Goal: Contribute content

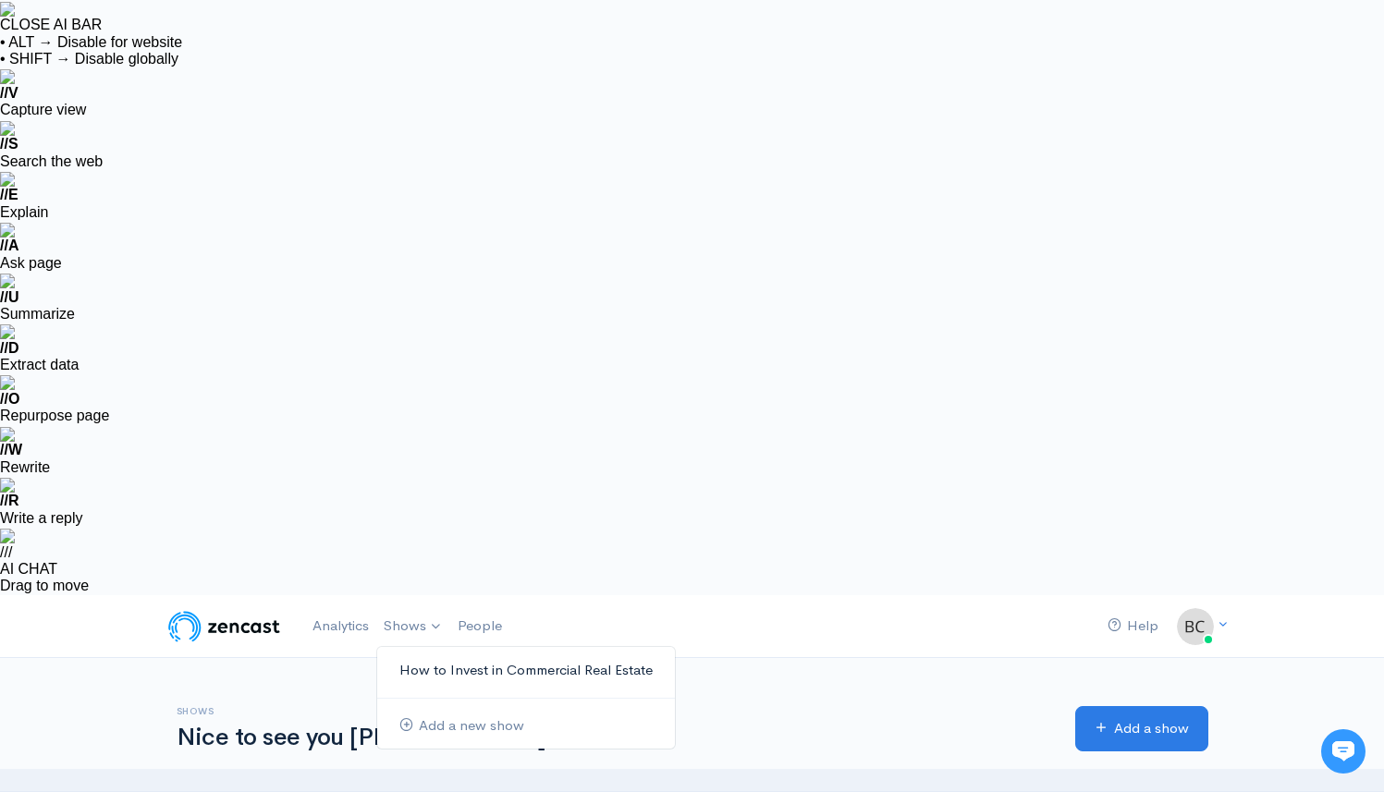
click at [435, 655] on link "How to Invest in Commercial Real Estate" at bounding box center [526, 671] width 298 height 32
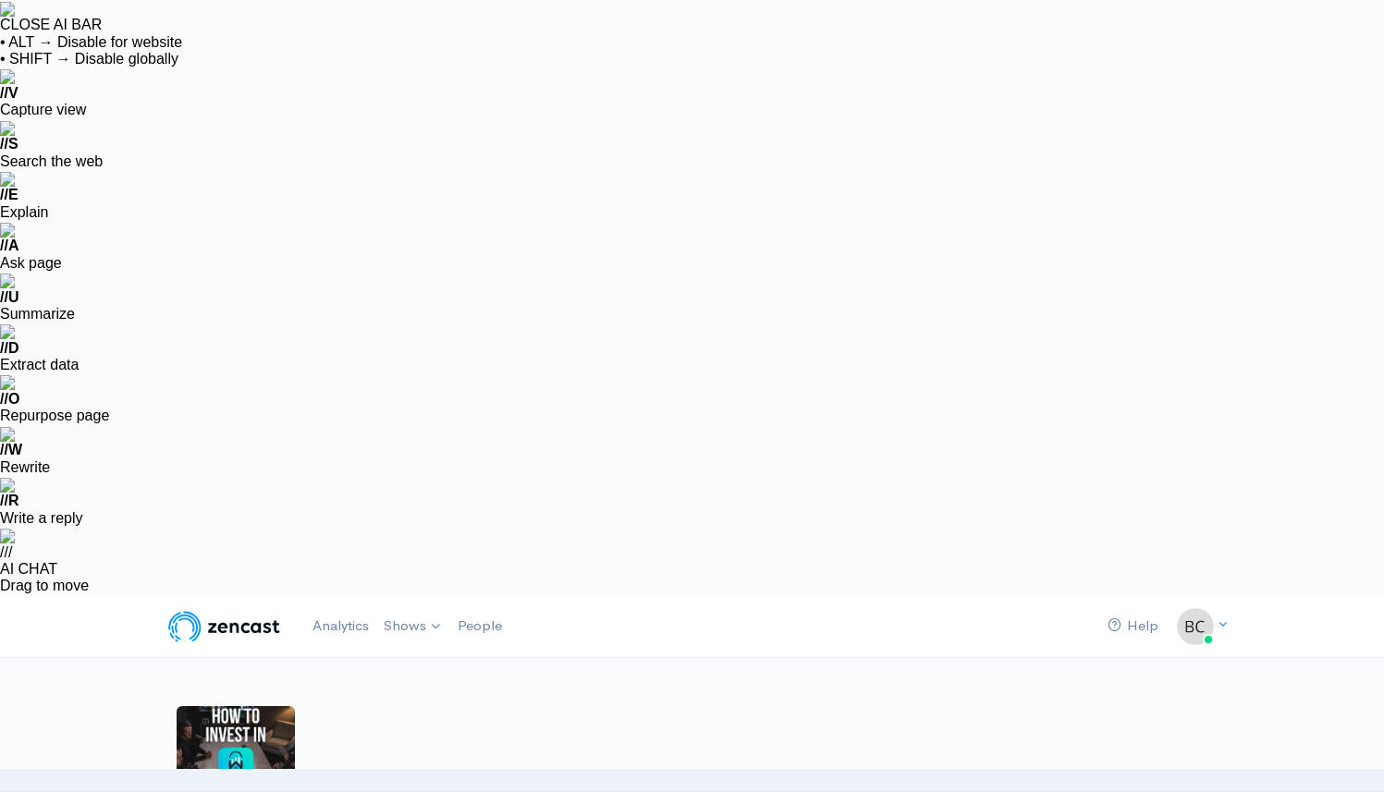
click at [1145, 774] on link "Add episode" at bounding box center [1149, 793] width 117 height 38
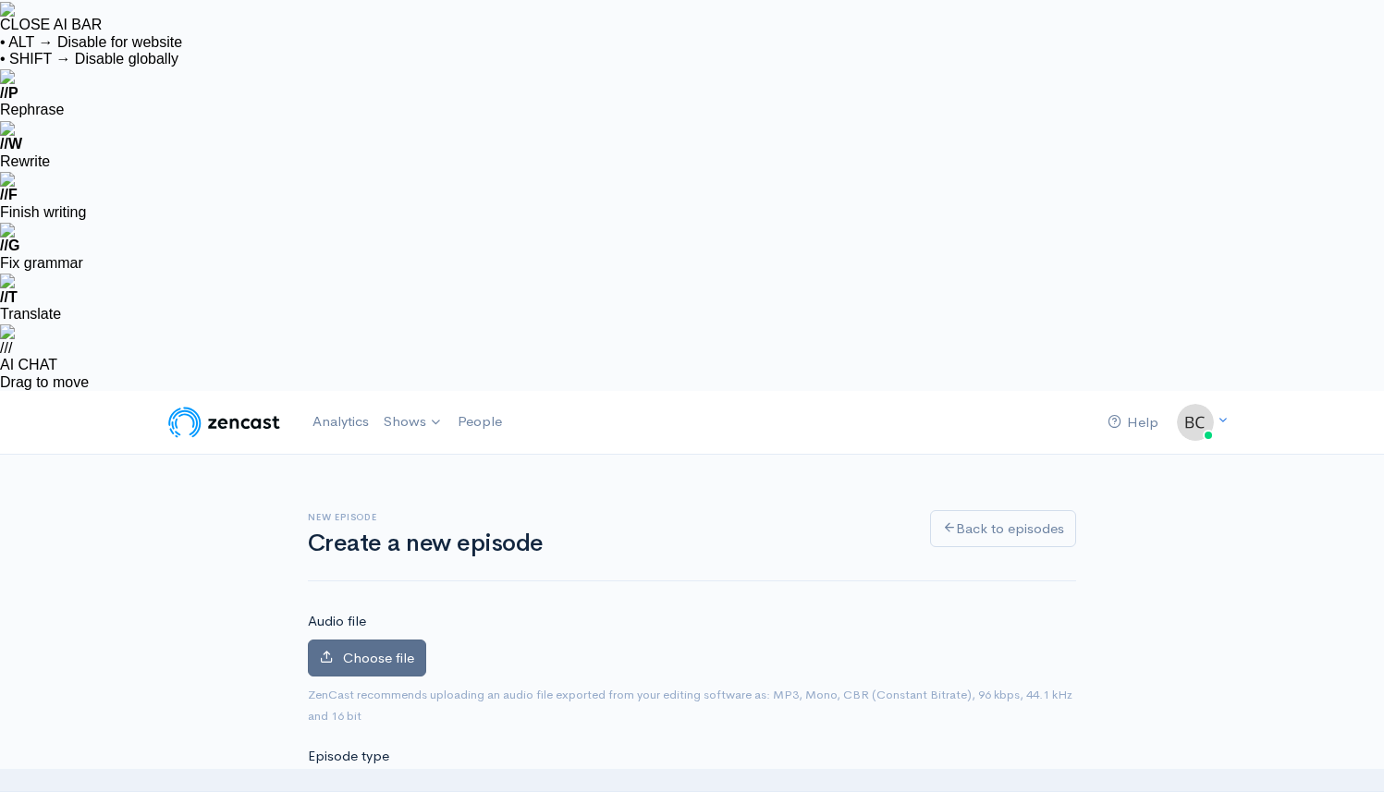
click at [373, 649] on span "Choose file" at bounding box center [378, 658] width 71 height 18
click at [0, 0] on input "Choose file" at bounding box center [0, 0] width 0 height 0
